Goal: Task Accomplishment & Management: Manage account settings

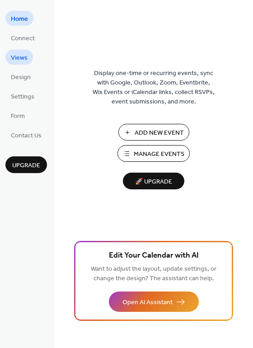
click at [21, 53] on span "Views" at bounding box center [19, 57] width 17 height 9
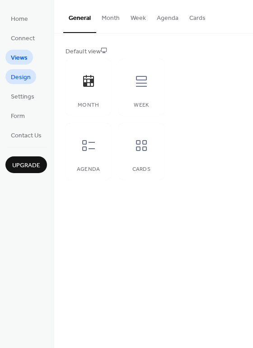
click at [20, 73] on span "Design" at bounding box center [21, 77] width 20 height 9
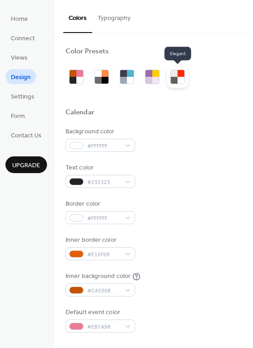
click at [170, 79] on div at bounding box center [178, 77] width 22 height 22
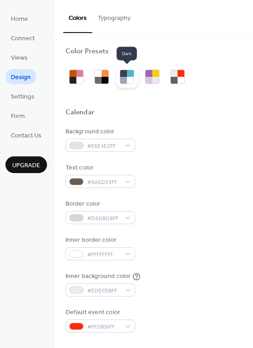
click at [129, 81] on div at bounding box center [130, 80] width 7 height 7
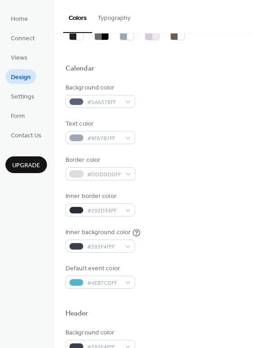
scroll to position [46, 0]
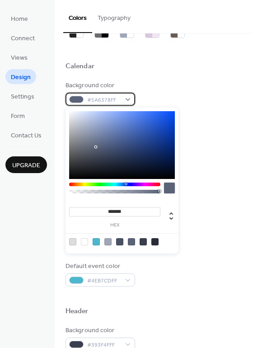
click at [89, 98] on span "#5A6378FF" at bounding box center [103, 99] width 33 height 9
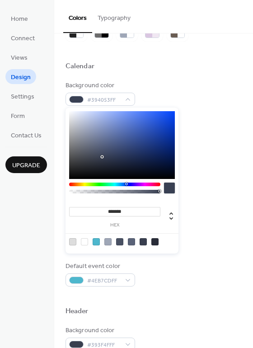
drag, startPoint x: 100, startPoint y: 150, endPoint x: 103, endPoint y: 157, distance: 8.1
click at [103, 157] on div at bounding box center [122, 145] width 106 height 68
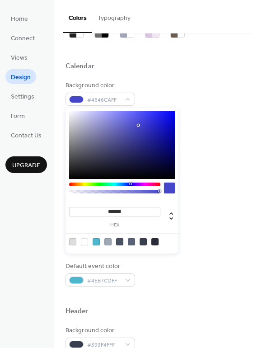
drag, startPoint x: 71, startPoint y: 110, endPoint x: 138, endPoint y: 125, distance: 69.6
click at [138, 125] on div at bounding box center [122, 145] width 106 height 68
click at [123, 129] on div at bounding box center [122, 145] width 106 height 68
click at [108, 131] on div at bounding box center [122, 145] width 106 height 68
click at [100, 151] on div at bounding box center [122, 145] width 106 height 68
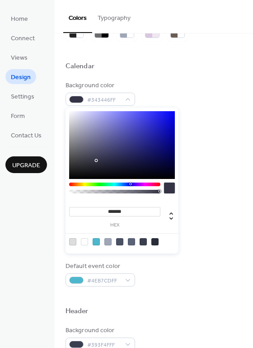
click at [95, 161] on div at bounding box center [122, 145] width 106 height 68
click at [82, 149] on div at bounding box center [122, 145] width 106 height 68
click at [97, 242] on div at bounding box center [96, 241] width 7 height 7
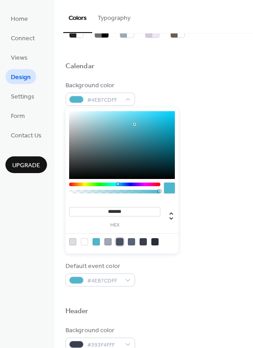
click at [117, 240] on div at bounding box center [119, 241] width 7 height 7
type input "*******"
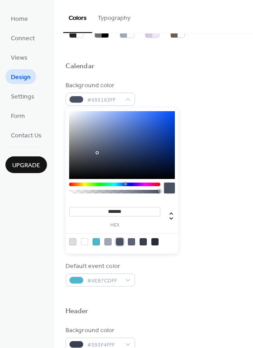
click at [218, 216] on div "Background color #495163FF Text color #9FA7B7FF Border color #DDDDDDFF Inner bo…" at bounding box center [154, 184] width 176 height 206
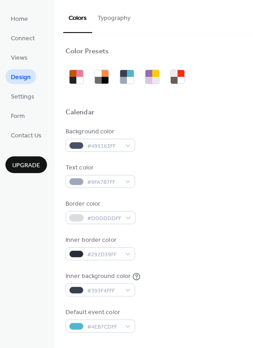
scroll to position [0, 0]
click at [131, 81] on div at bounding box center [130, 80] width 7 height 7
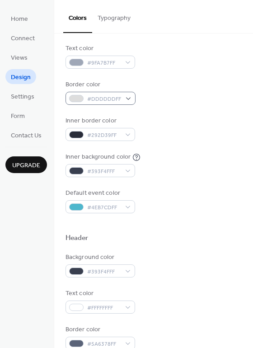
scroll to position [121, 0]
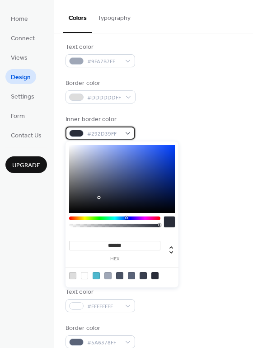
click at [82, 133] on div at bounding box center [76, 133] width 14 height 7
click at [156, 276] on div at bounding box center [155, 275] width 7 height 7
click at [142, 275] on div at bounding box center [143, 275] width 7 height 7
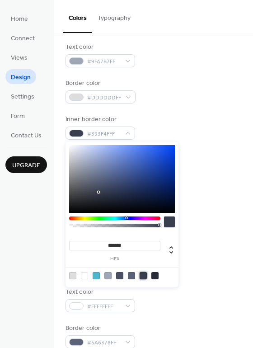
click at [157, 276] on div at bounding box center [155, 275] width 7 height 7
type input "*******"
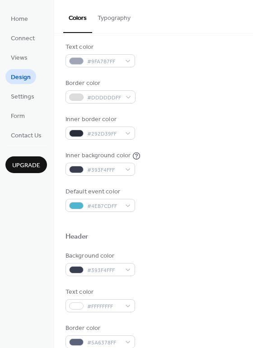
click at [204, 266] on div "Background color #393F4FFF" at bounding box center [154, 264] width 176 height 25
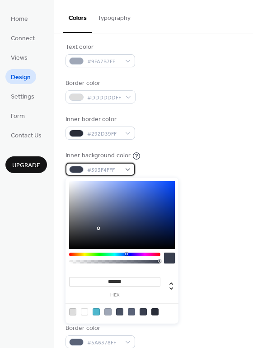
click at [80, 166] on div at bounding box center [76, 169] width 14 height 7
click at [152, 311] on div at bounding box center [155, 312] width 7 height 7
type input "*******"
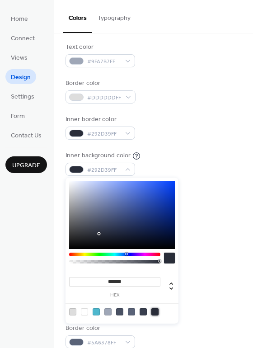
click at [185, 183] on div "Background color #5A6378FF Text color #9FA7B7FF Border color #DDDDDDFF Inner bo…" at bounding box center [154, 109] width 176 height 206
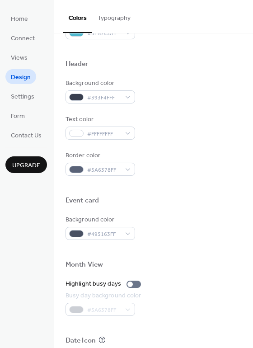
scroll to position [297, 0]
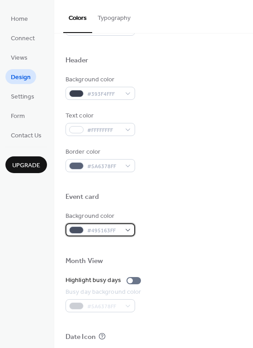
click at [93, 225] on div "#495163FF" at bounding box center [101, 229] width 70 height 13
click at [93, 237] on div at bounding box center [154, 247] width 176 height 20
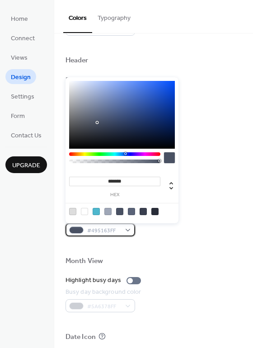
click at [93, 235] on span "#495163FF" at bounding box center [103, 230] width 33 height 9
click at [154, 209] on div at bounding box center [155, 211] width 7 height 7
type input "*******"
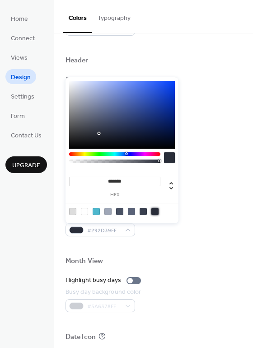
click at [180, 262] on div "Month View" at bounding box center [154, 263] width 176 height 12
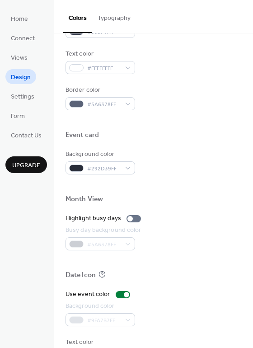
scroll to position [365, 0]
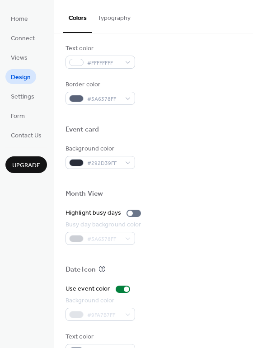
click at [106, 234] on div "#5A6378FF" at bounding box center [105, 238] width 78 height 13
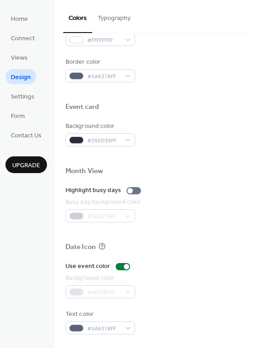
scroll to position [387, 0]
click at [130, 190] on div at bounding box center [130, 190] width 5 height 5
click at [130, 190] on div at bounding box center [134, 190] width 14 height 7
click at [130, 190] on div at bounding box center [130, 190] width 5 height 5
